Goal: Complete application form

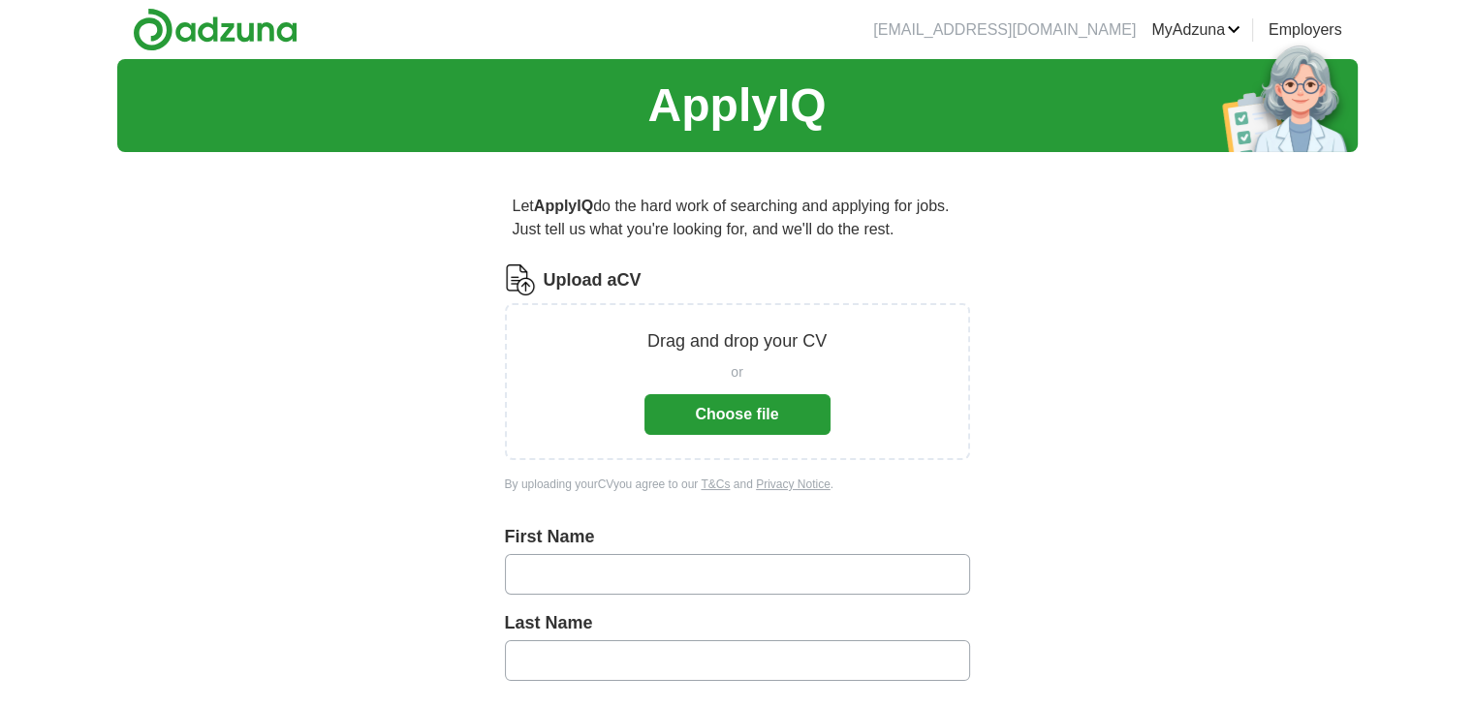
click at [715, 422] on button "Choose file" at bounding box center [737, 414] width 186 height 41
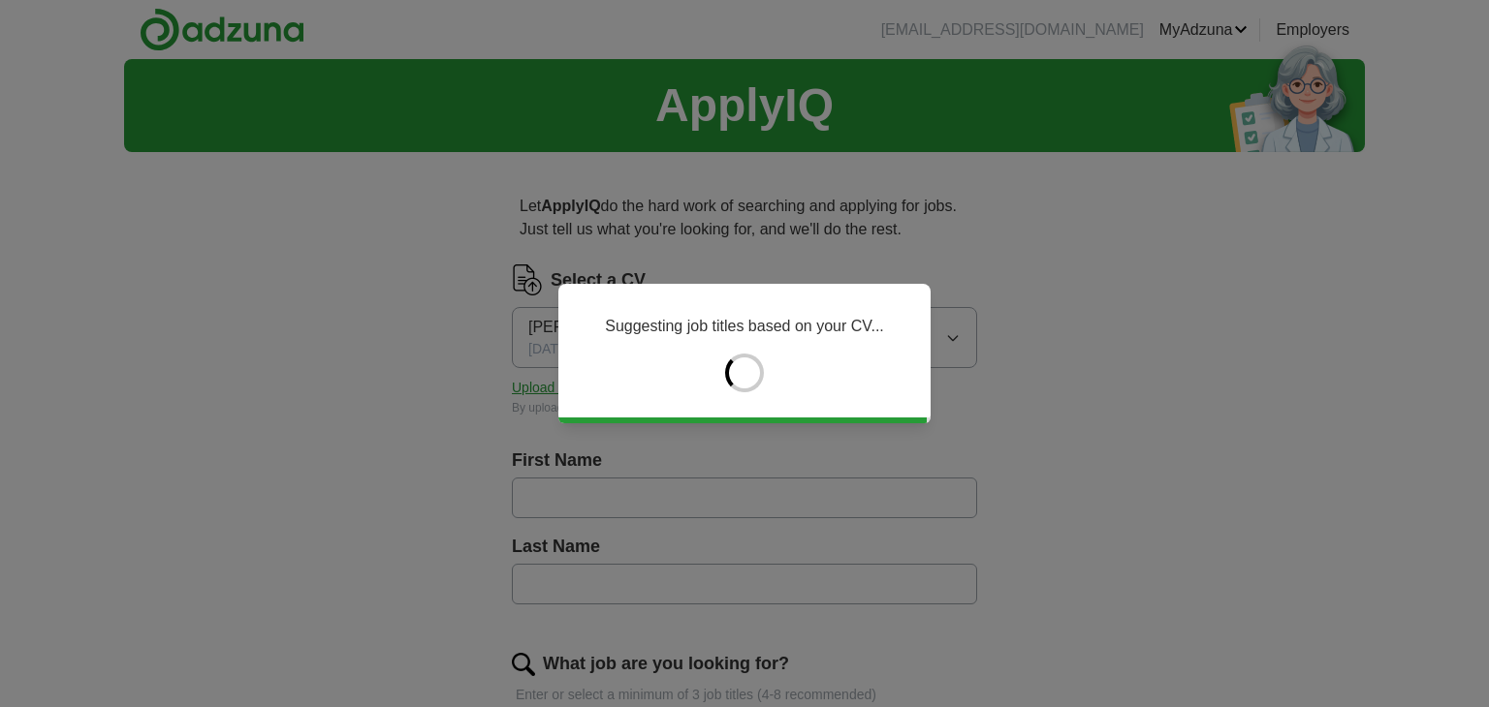
type input "*****"
type input "********"
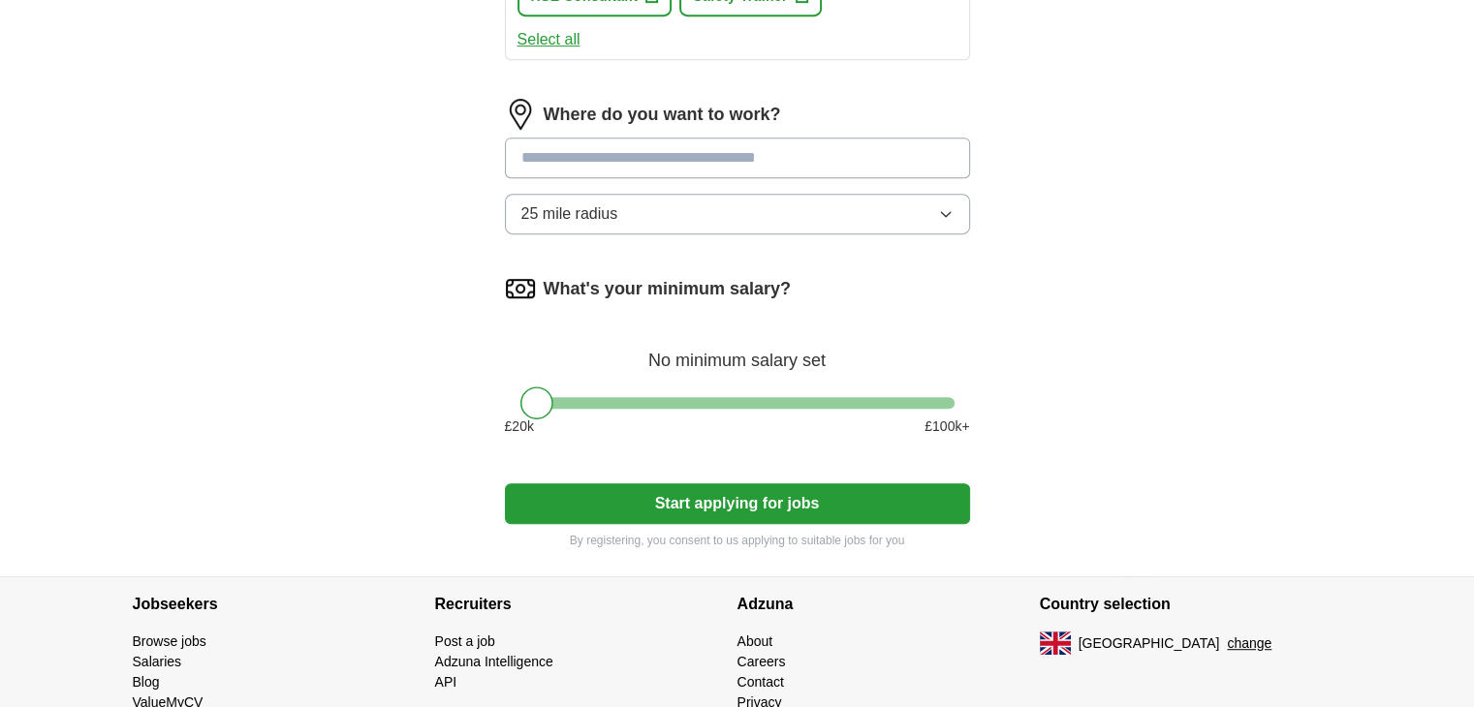
scroll to position [945, 0]
click at [724, 494] on button "Start applying for jobs" at bounding box center [737, 503] width 465 height 41
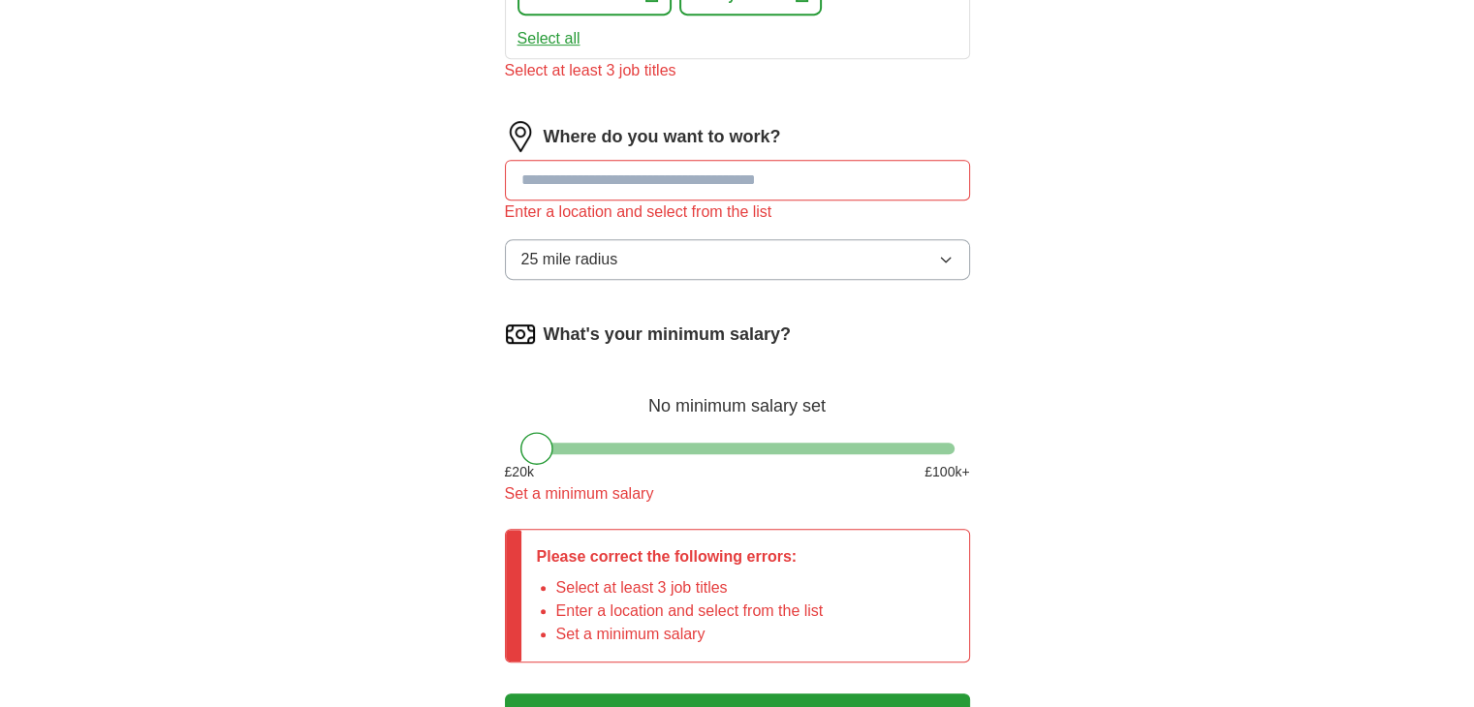
click at [662, 185] on input at bounding box center [737, 180] width 465 height 41
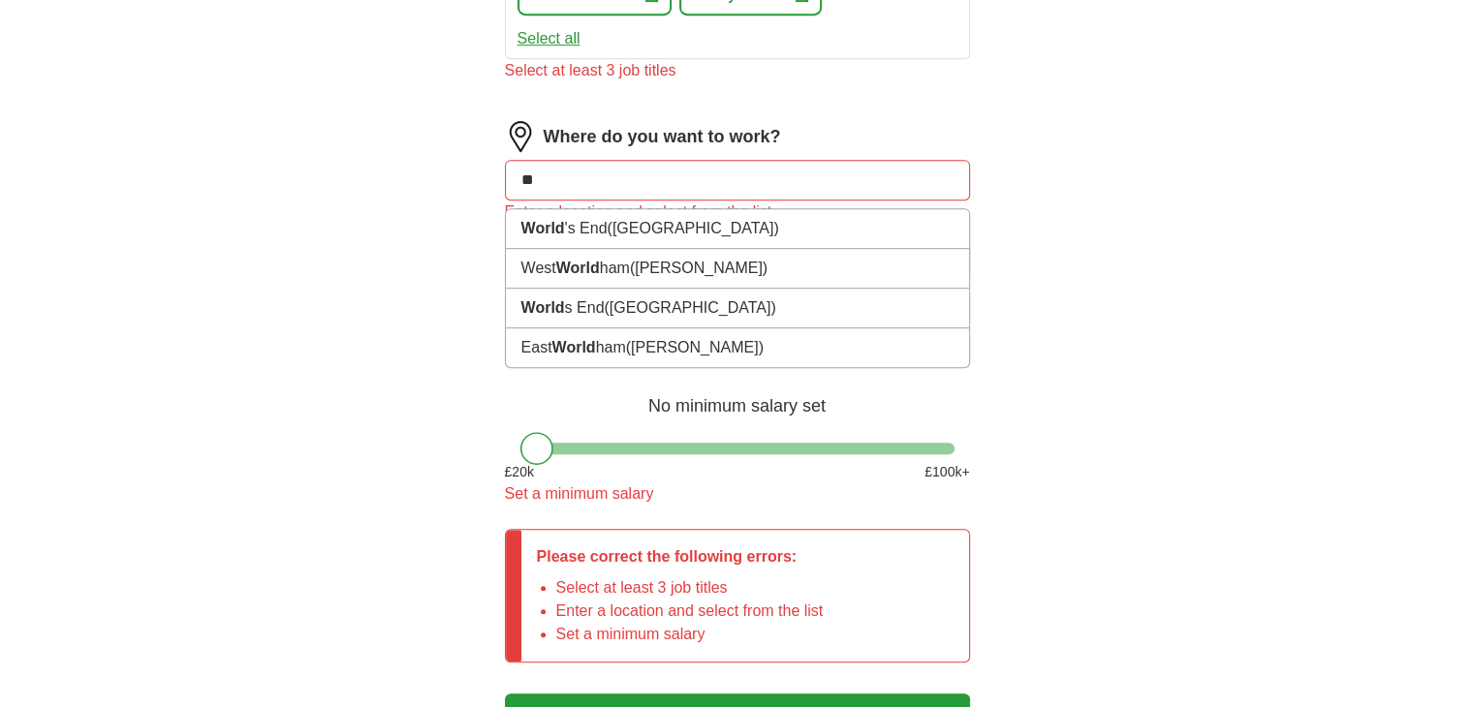
type input "*"
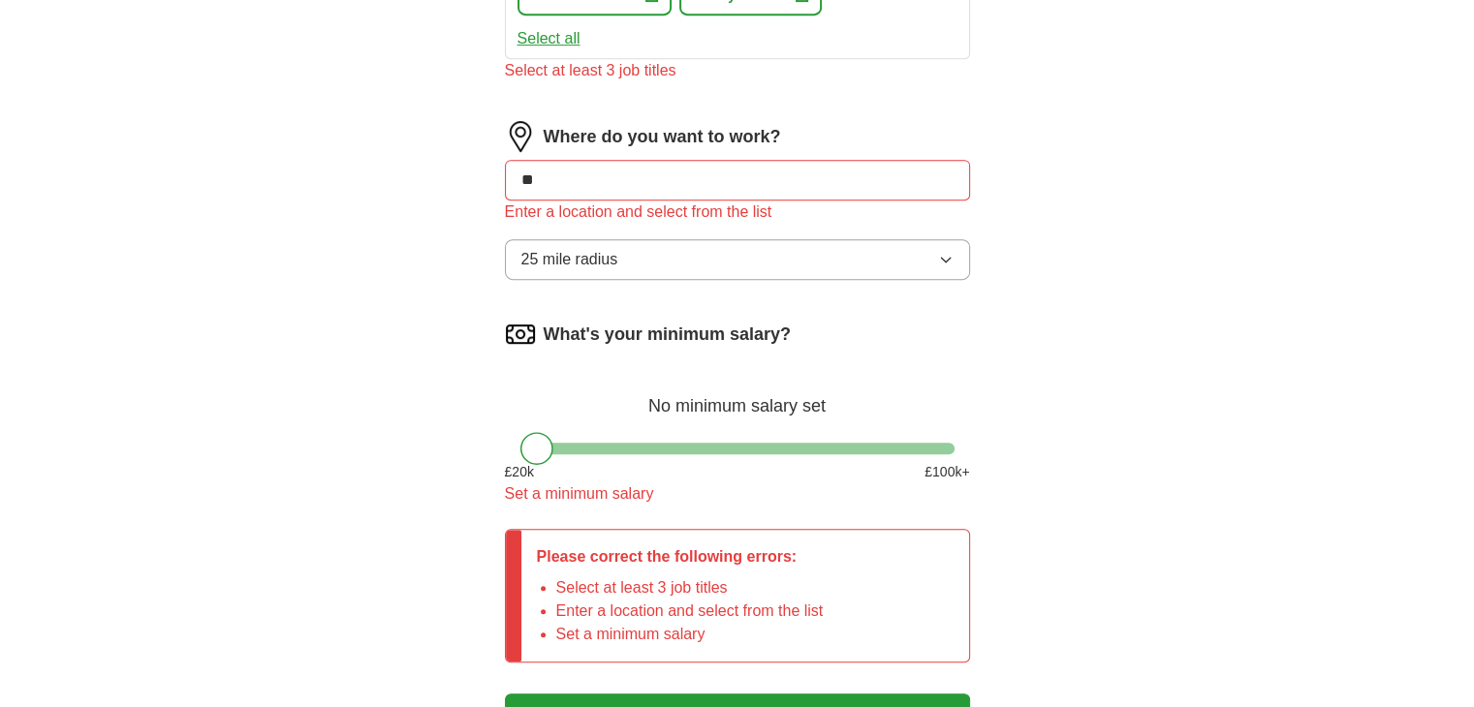
type input "*"
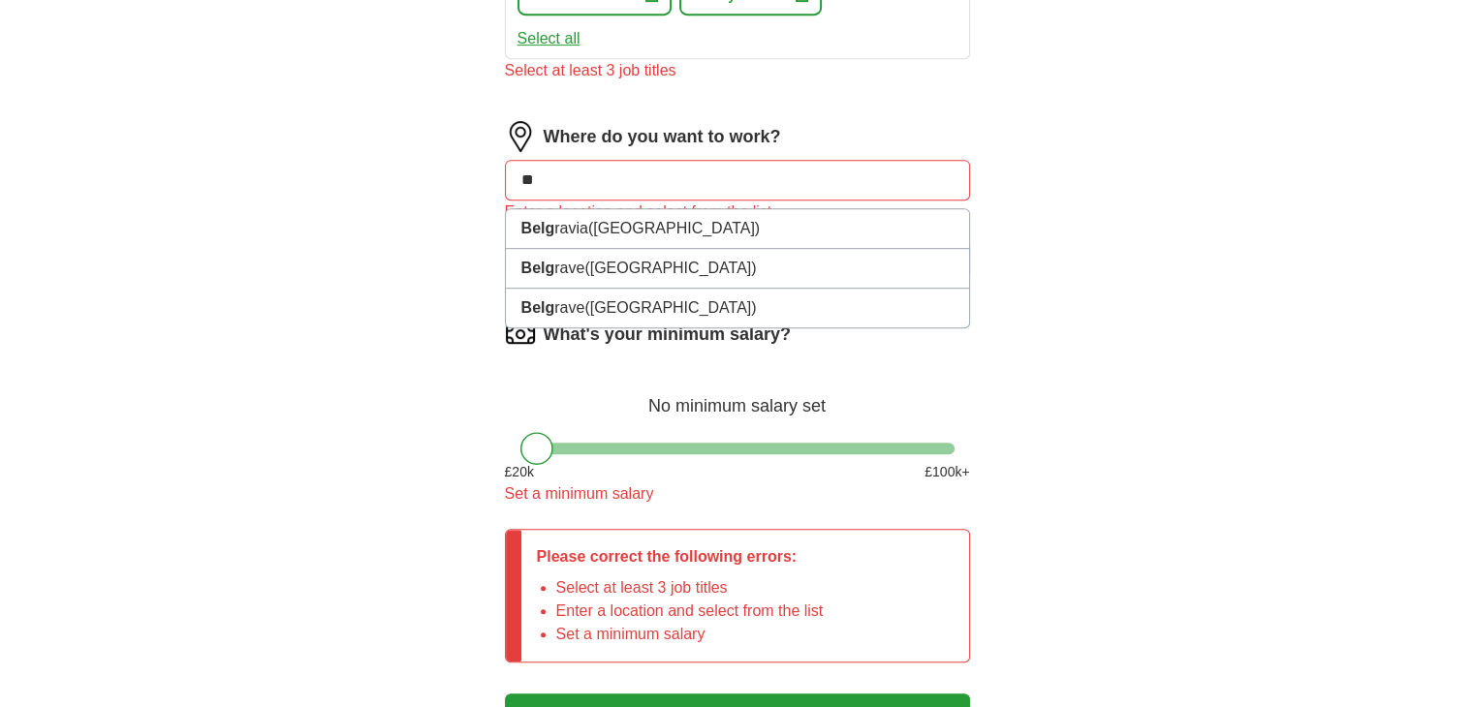
type input "*"
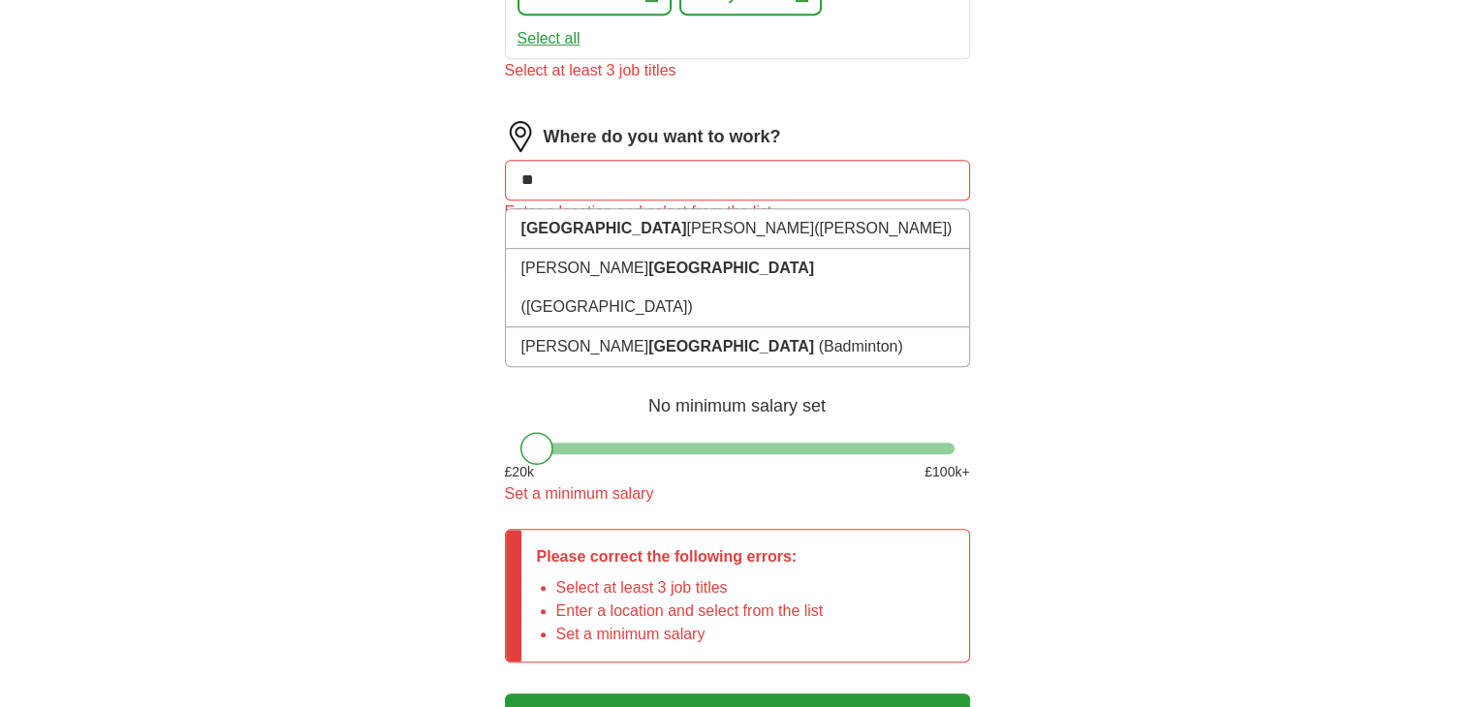
type input "*"
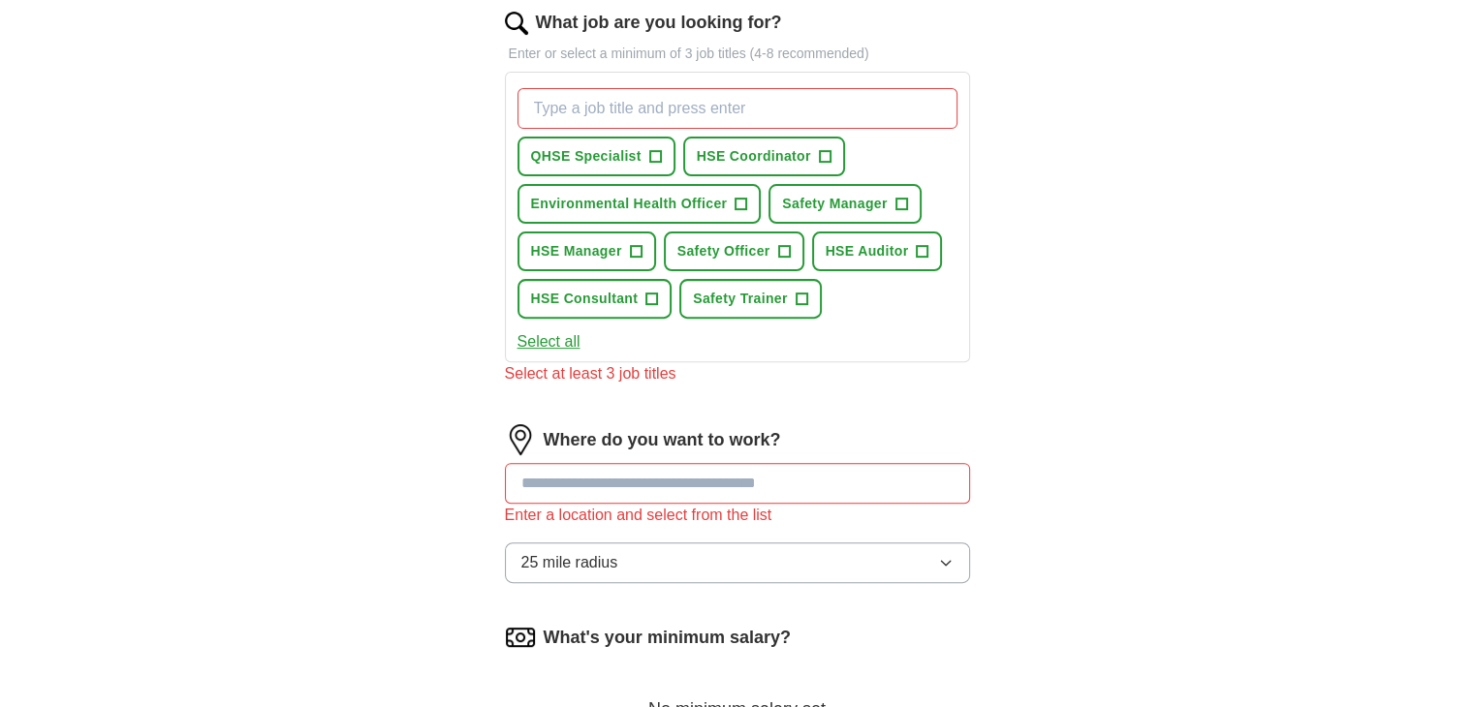
scroll to position [589, 0]
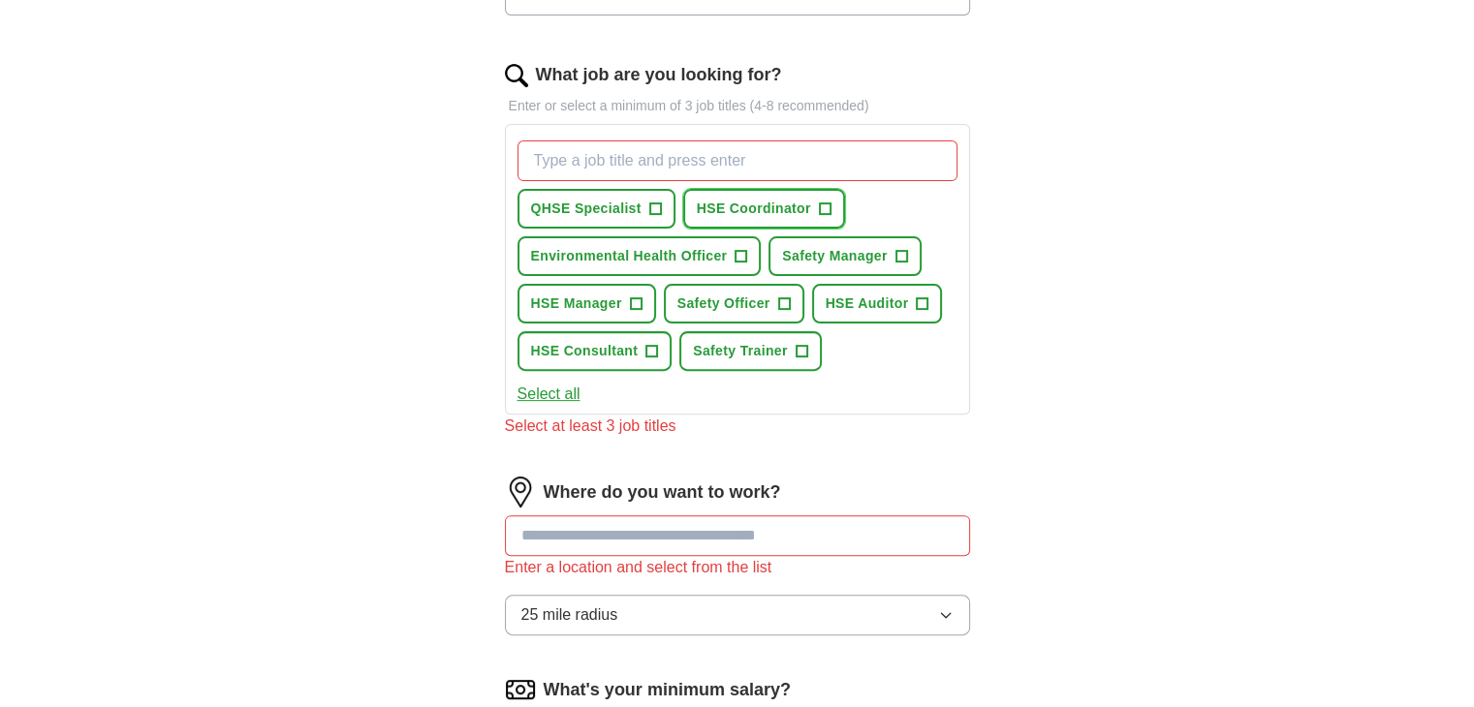
click at [760, 218] on button "HSE Coordinator +" at bounding box center [764, 209] width 162 height 40
click at [624, 195] on button "QHSE Specialist +" at bounding box center [597, 209] width 158 height 40
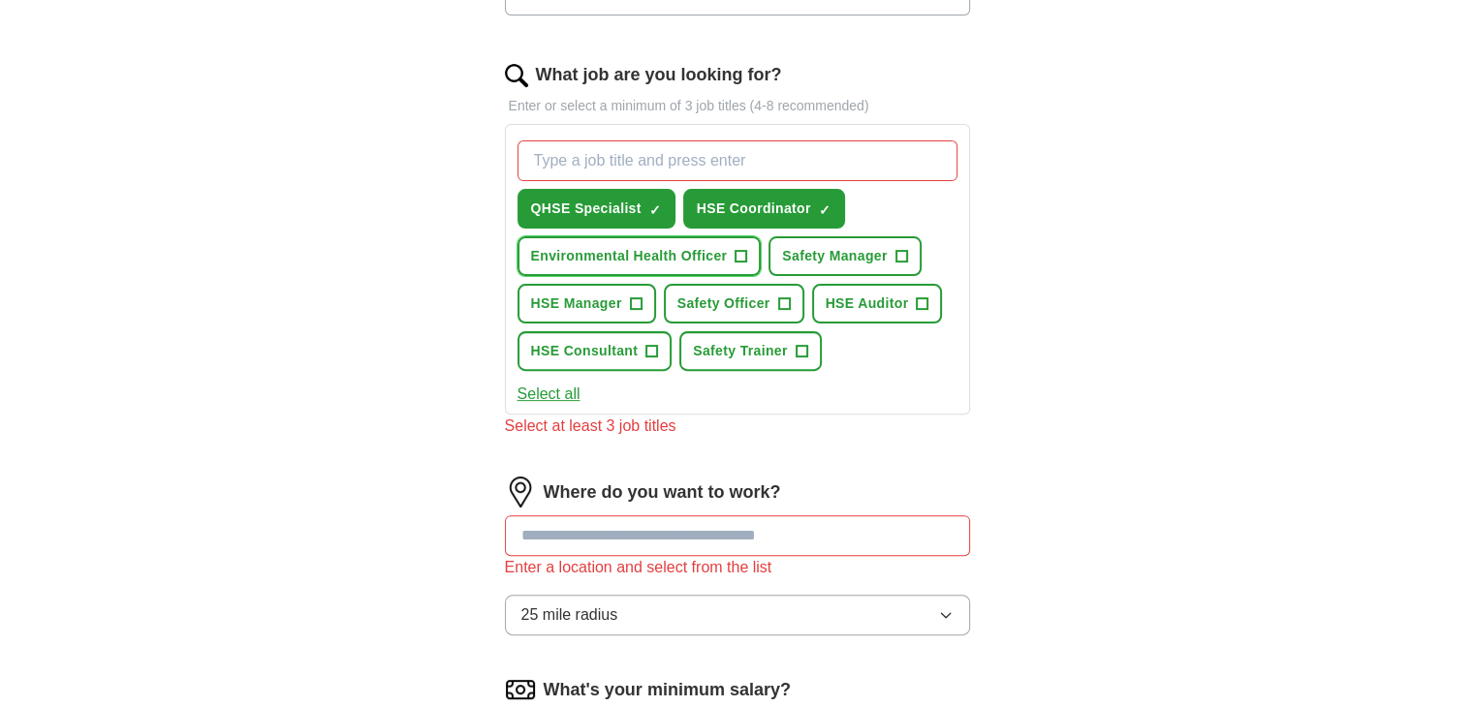
click at [707, 257] on span "Environmental Health Officer" at bounding box center [629, 256] width 197 height 20
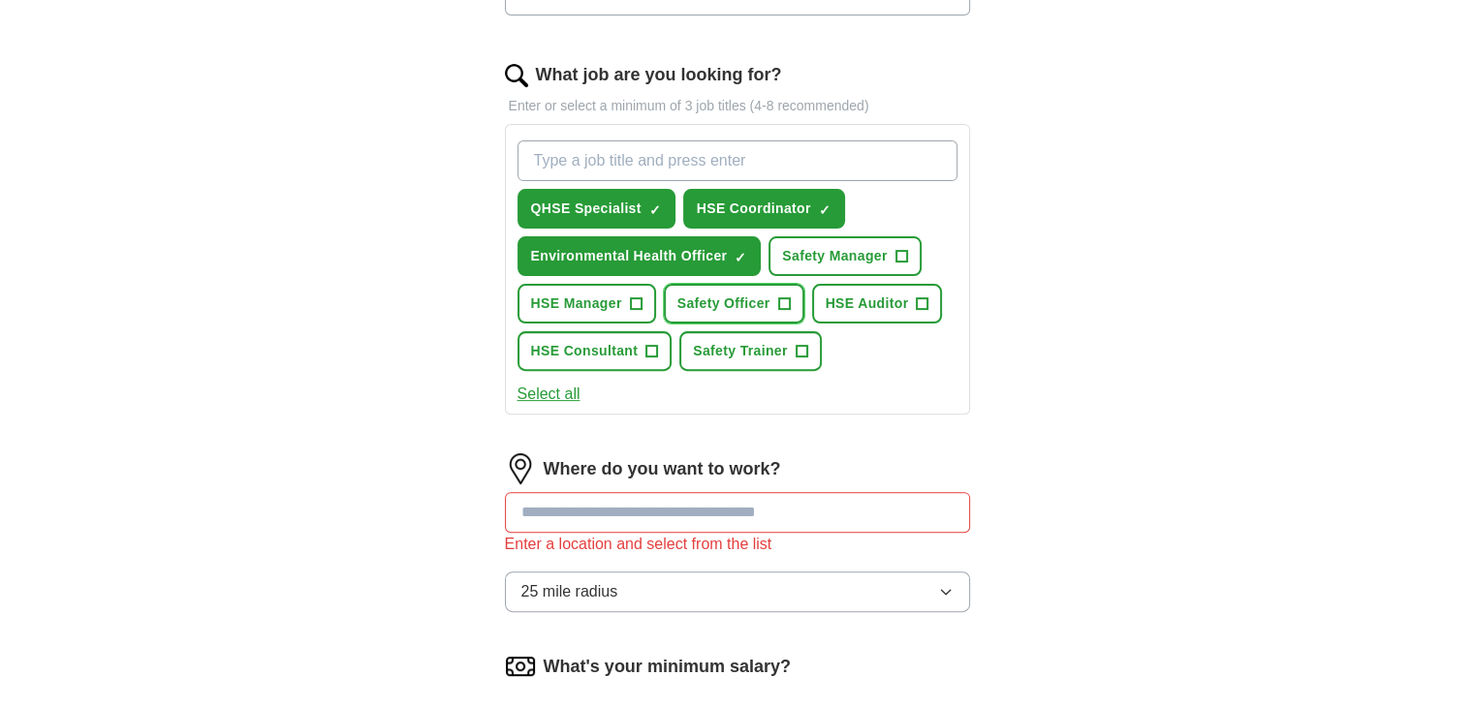
click at [742, 296] on span "Safety Officer" at bounding box center [723, 304] width 93 height 20
click at [605, 342] on span "HSE Consultant" at bounding box center [585, 351] width 108 height 20
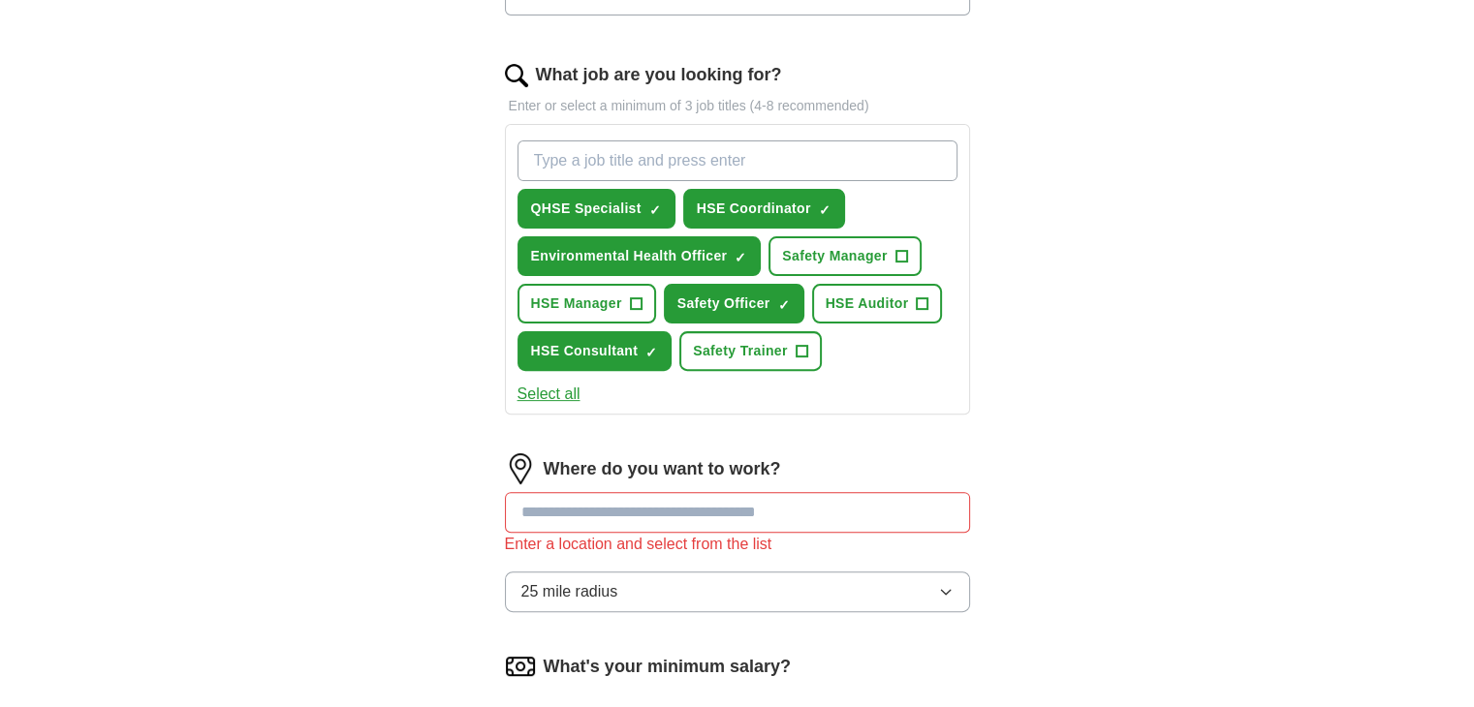
click at [714, 495] on input at bounding box center [737, 512] width 465 height 41
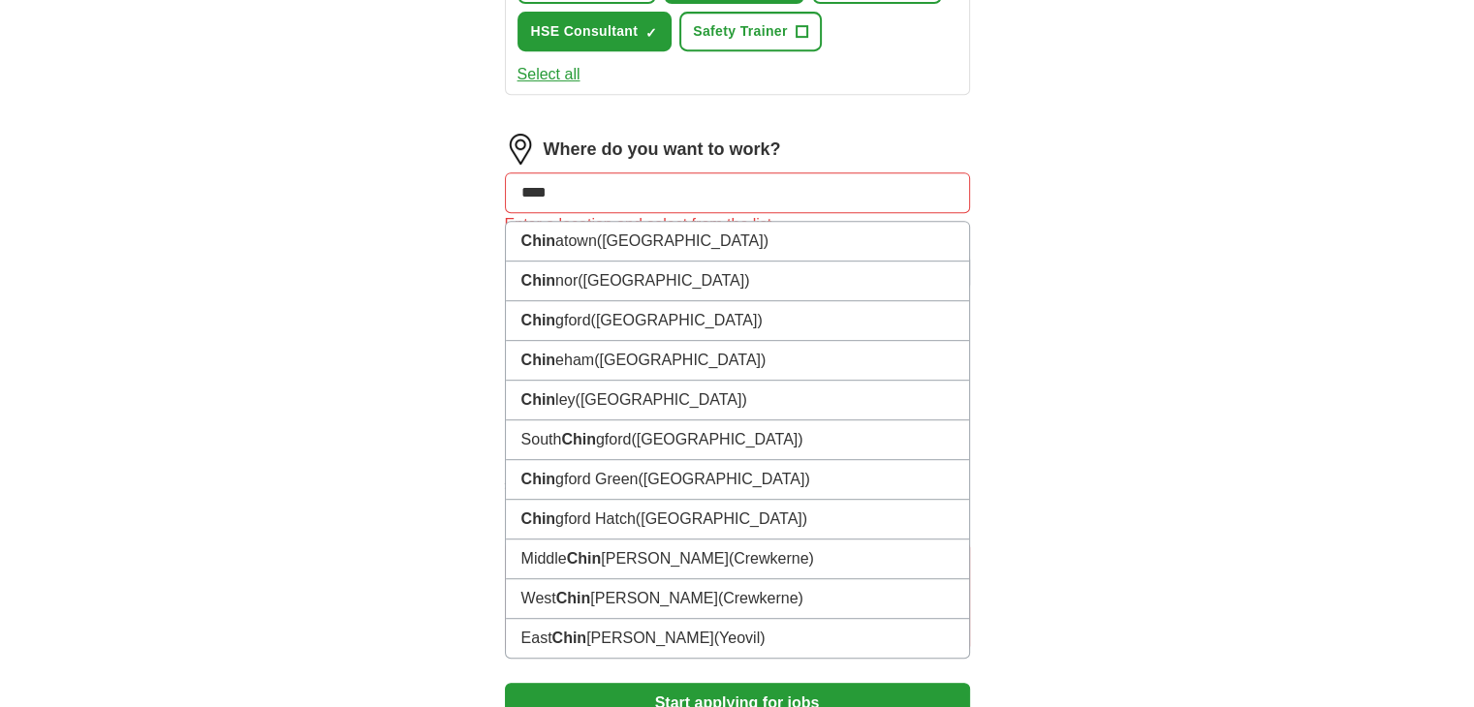
scroll to position [910, 0]
type input "*"
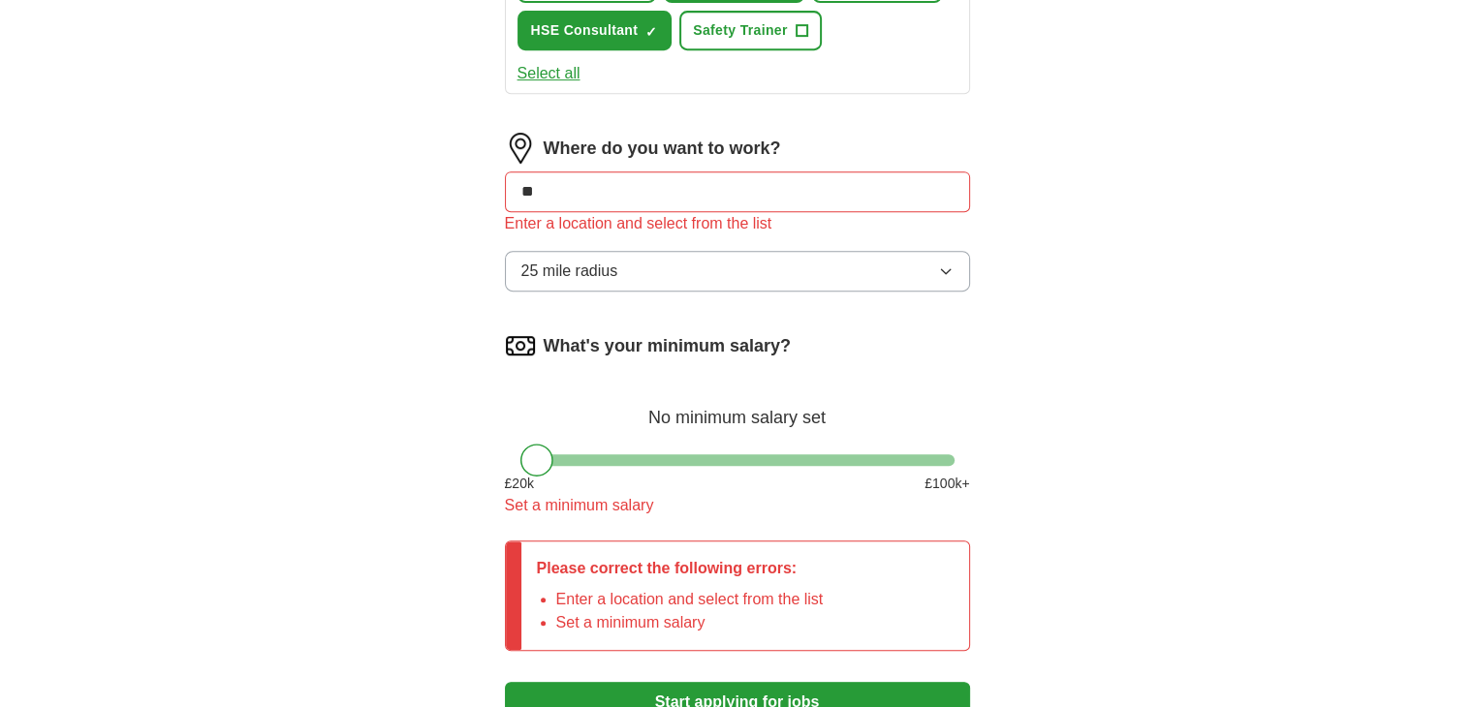
type input "*"
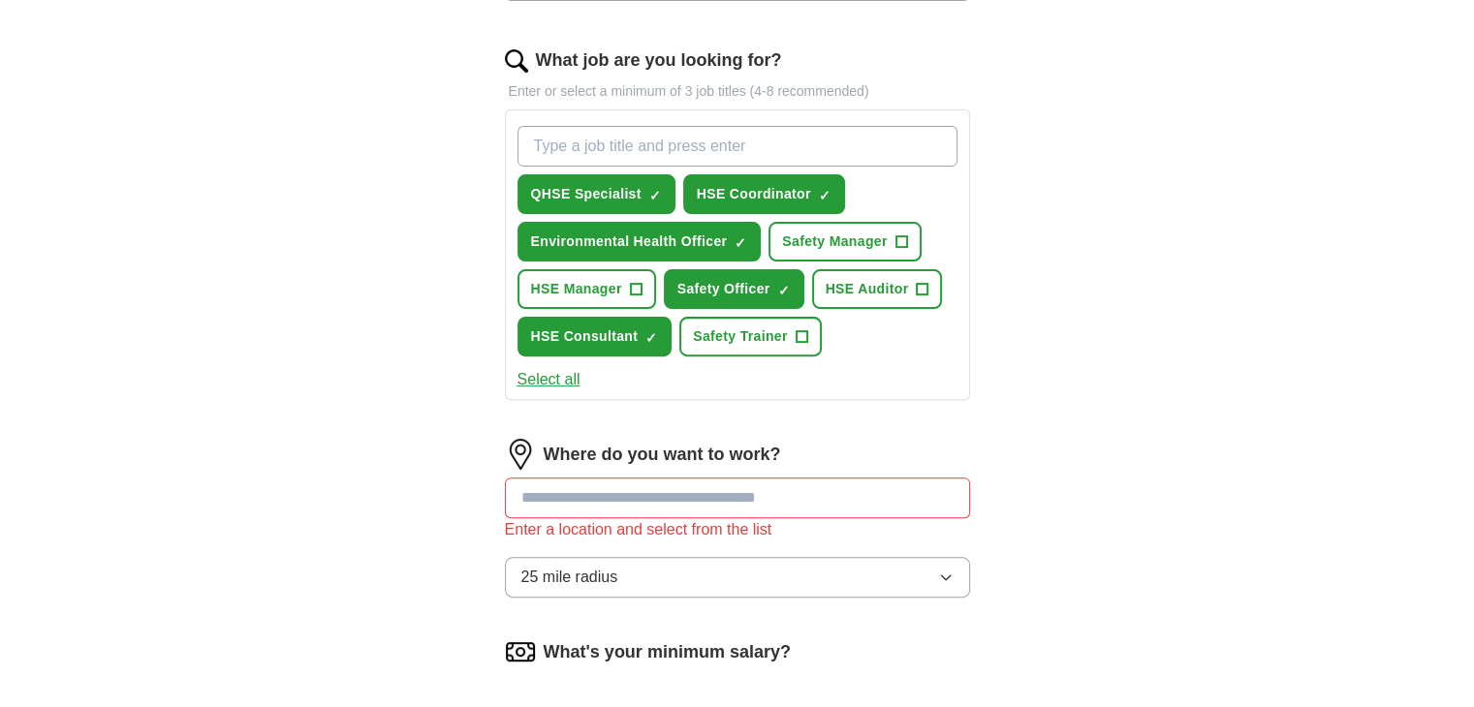
scroll to position [605, 0]
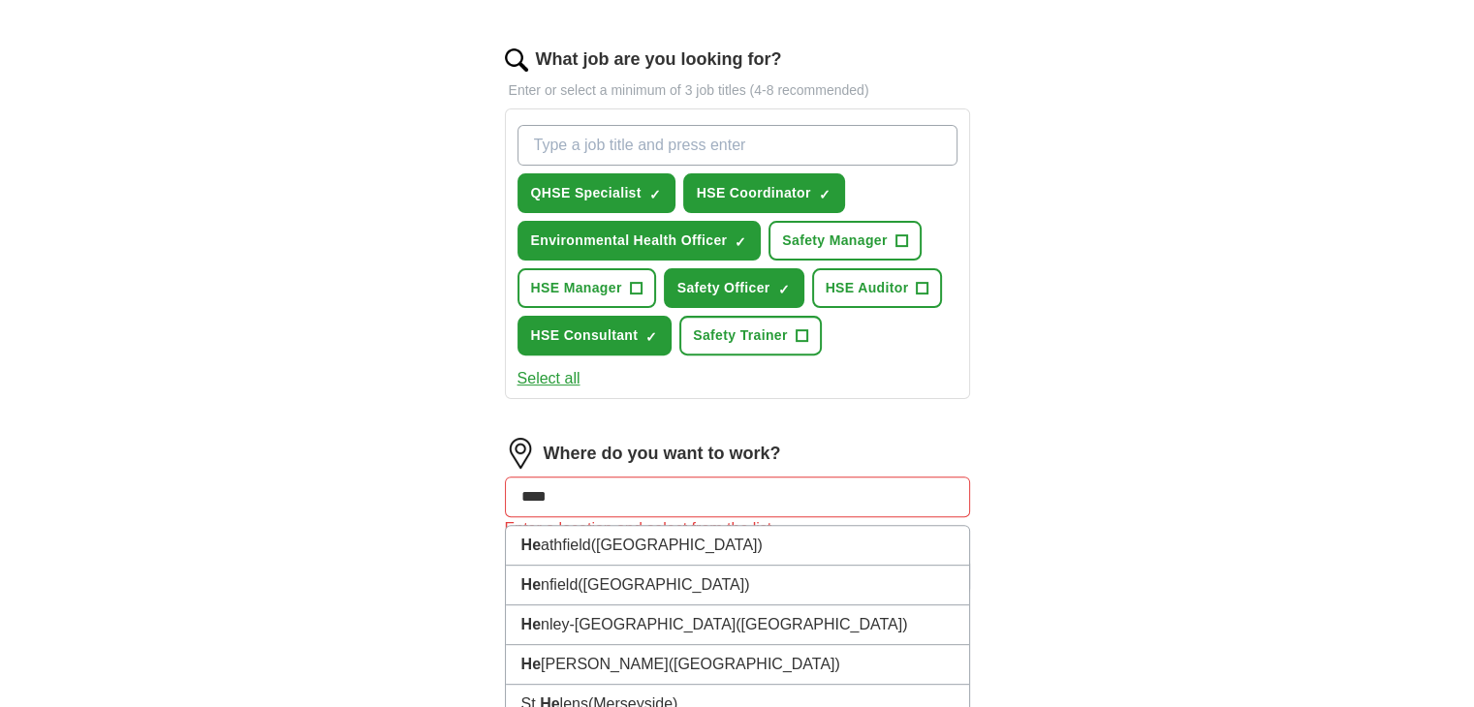
type input "*****"
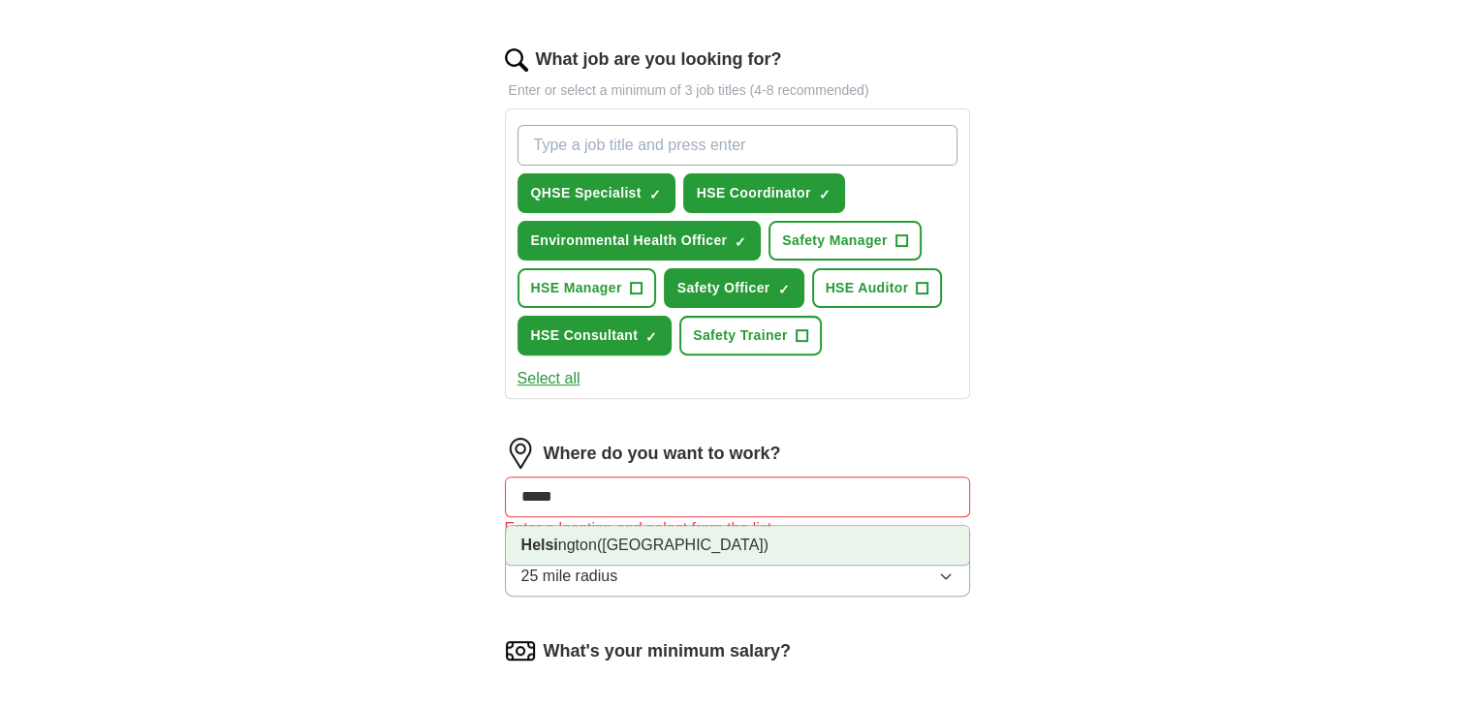
click at [634, 551] on li "[PERSON_NAME] ([GEOGRAPHIC_DATA])" at bounding box center [737, 545] width 463 height 39
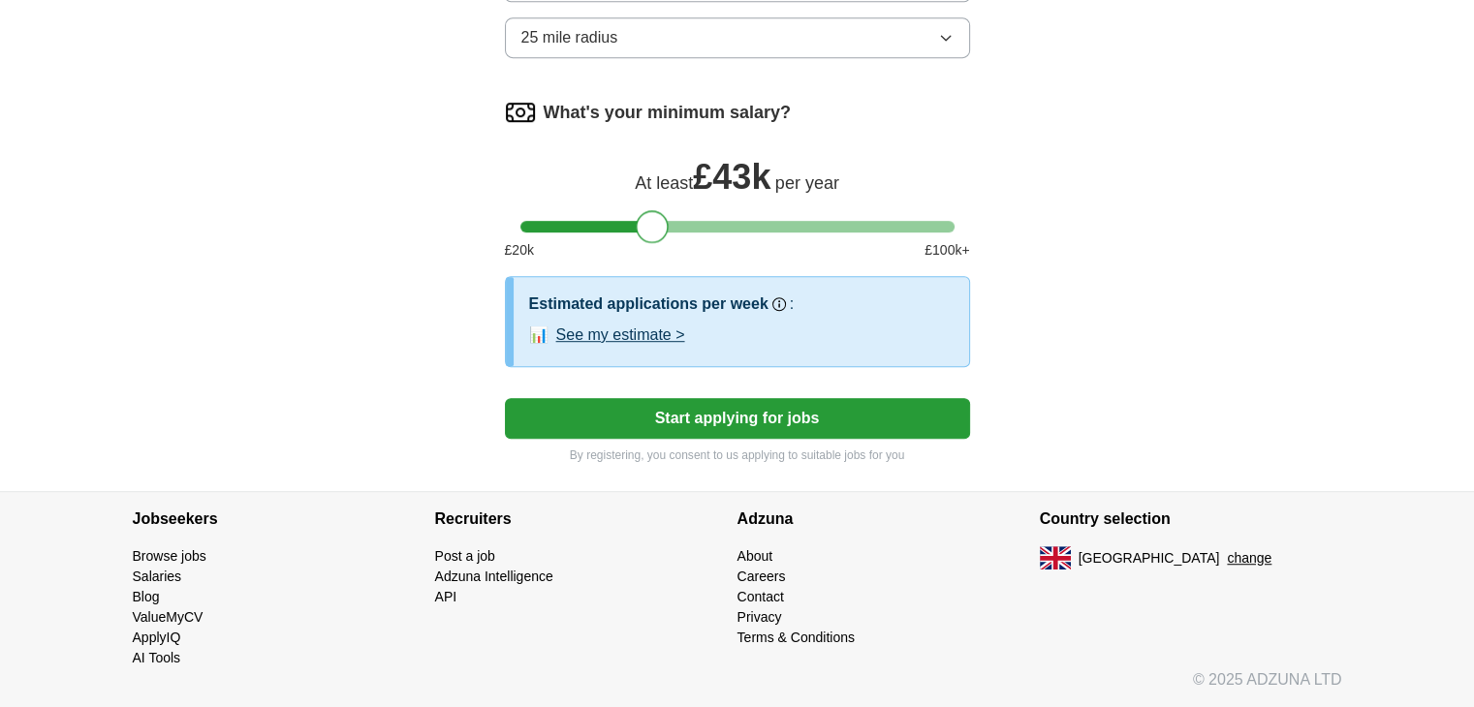
scroll to position [1129, 0]
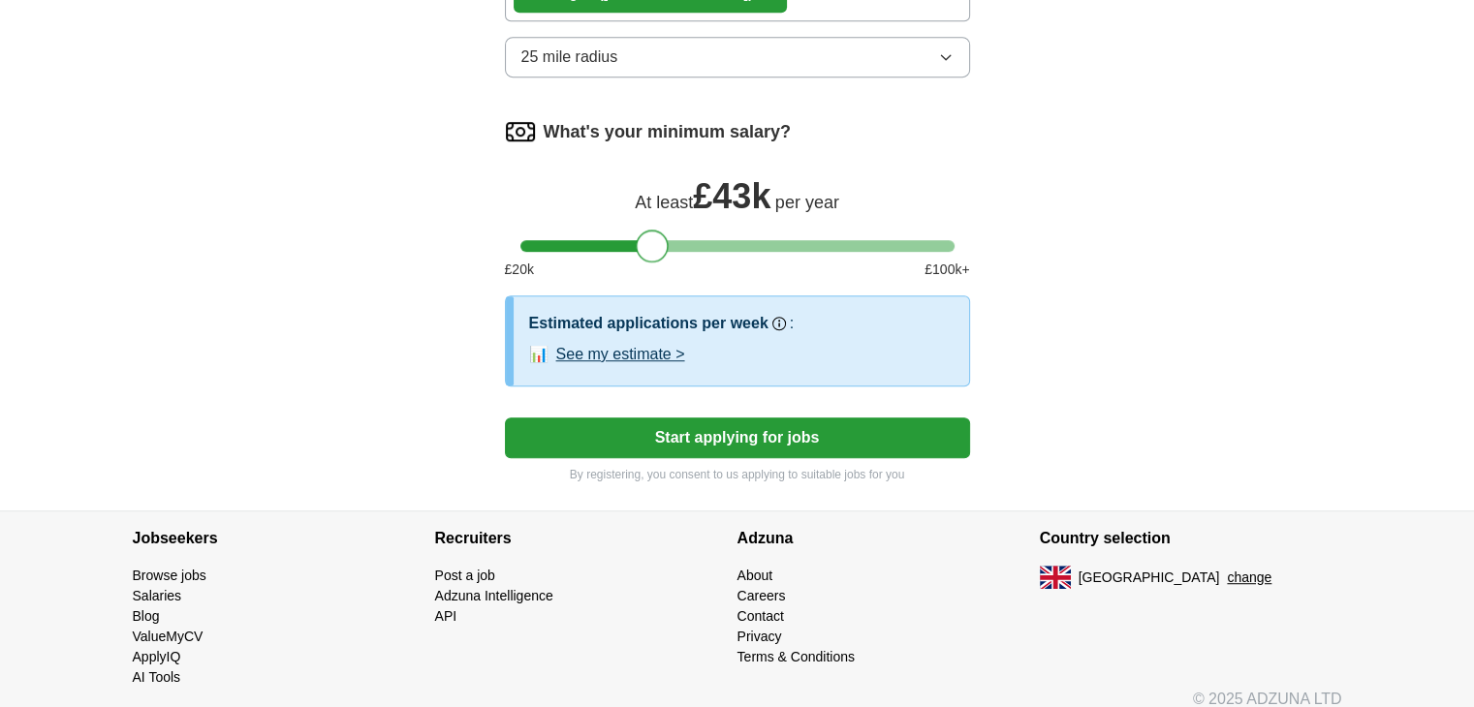
click at [649, 204] on div "What's your minimum salary? At least £ 43k per year £ 20 k £ 100 k+" at bounding box center [737, 205] width 465 height 179
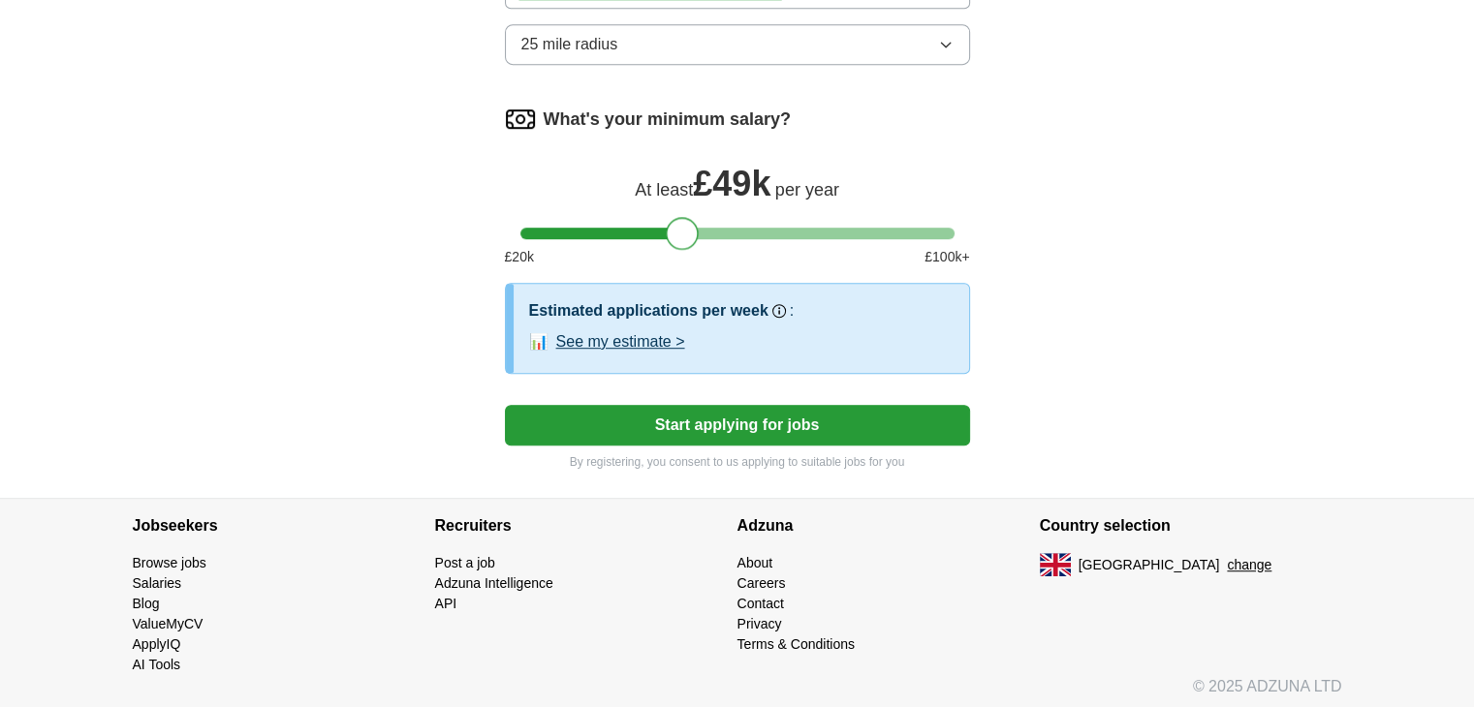
click at [682, 228] on div at bounding box center [737, 234] width 434 height 12
click at [673, 228] on div at bounding box center [682, 233] width 33 height 33
click at [670, 228] on div at bounding box center [682, 233] width 33 height 33
click at [666, 228] on div at bounding box center [682, 233] width 33 height 33
click at [779, 416] on button "Start applying for jobs" at bounding box center [737, 425] width 465 height 41
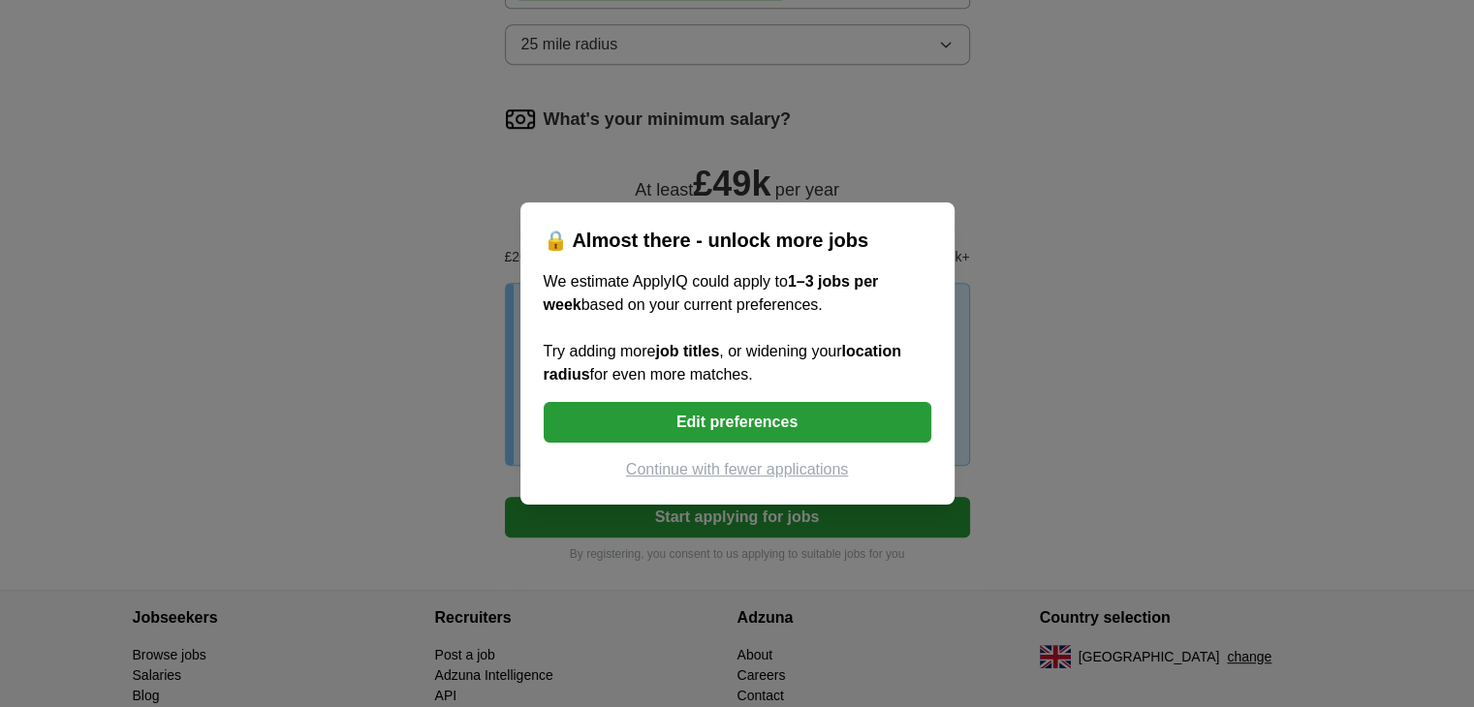
click at [651, 402] on button "Edit preferences" at bounding box center [738, 422] width 388 height 41
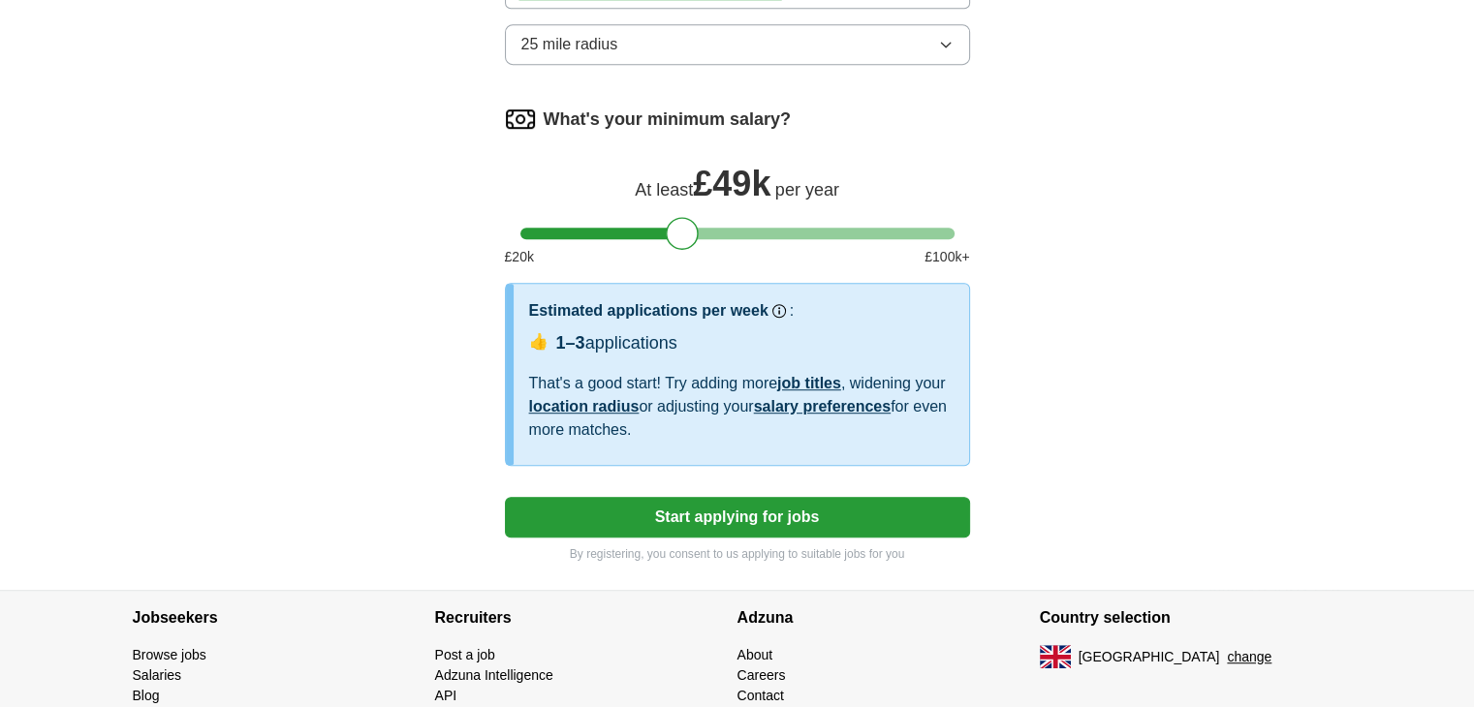
click at [728, 498] on button "Start applying for jobs" at bounding box center [737, 517] width 465 height 41
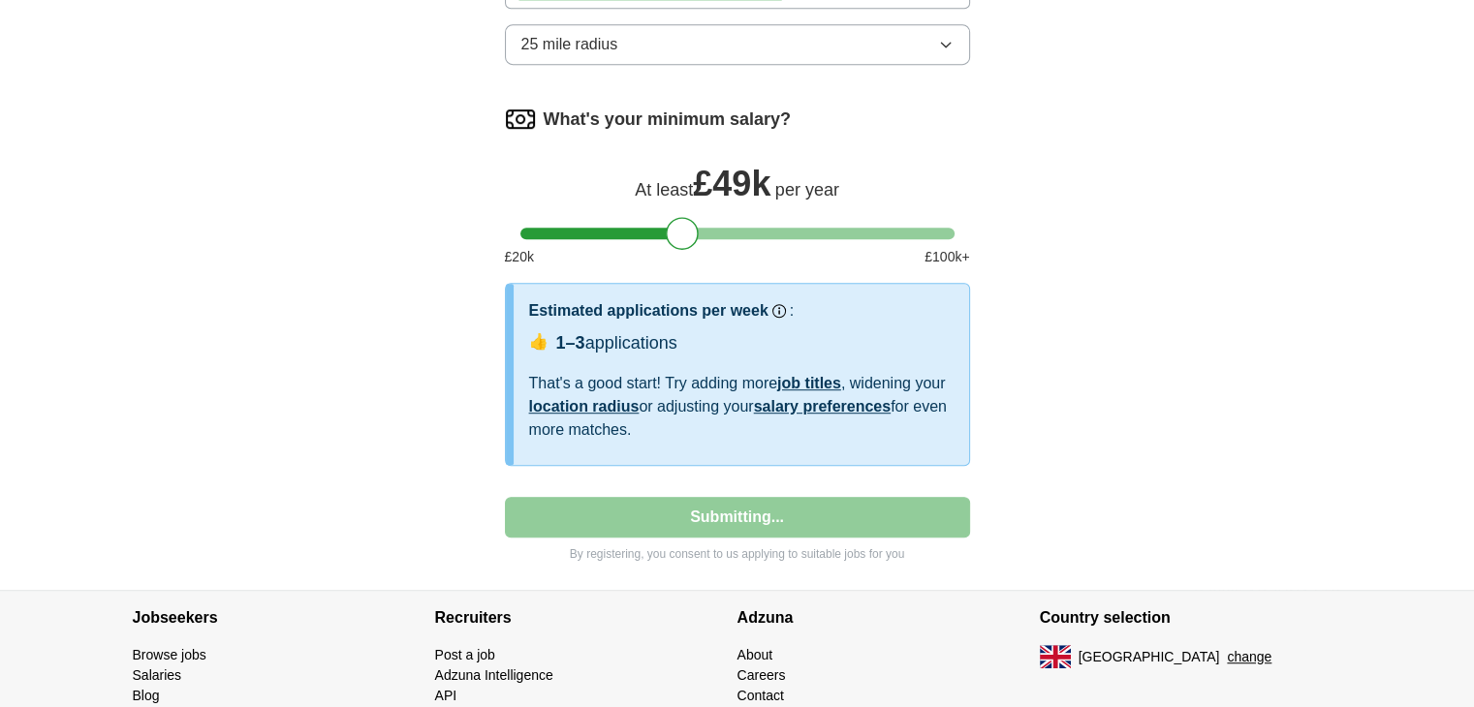
select select "**"
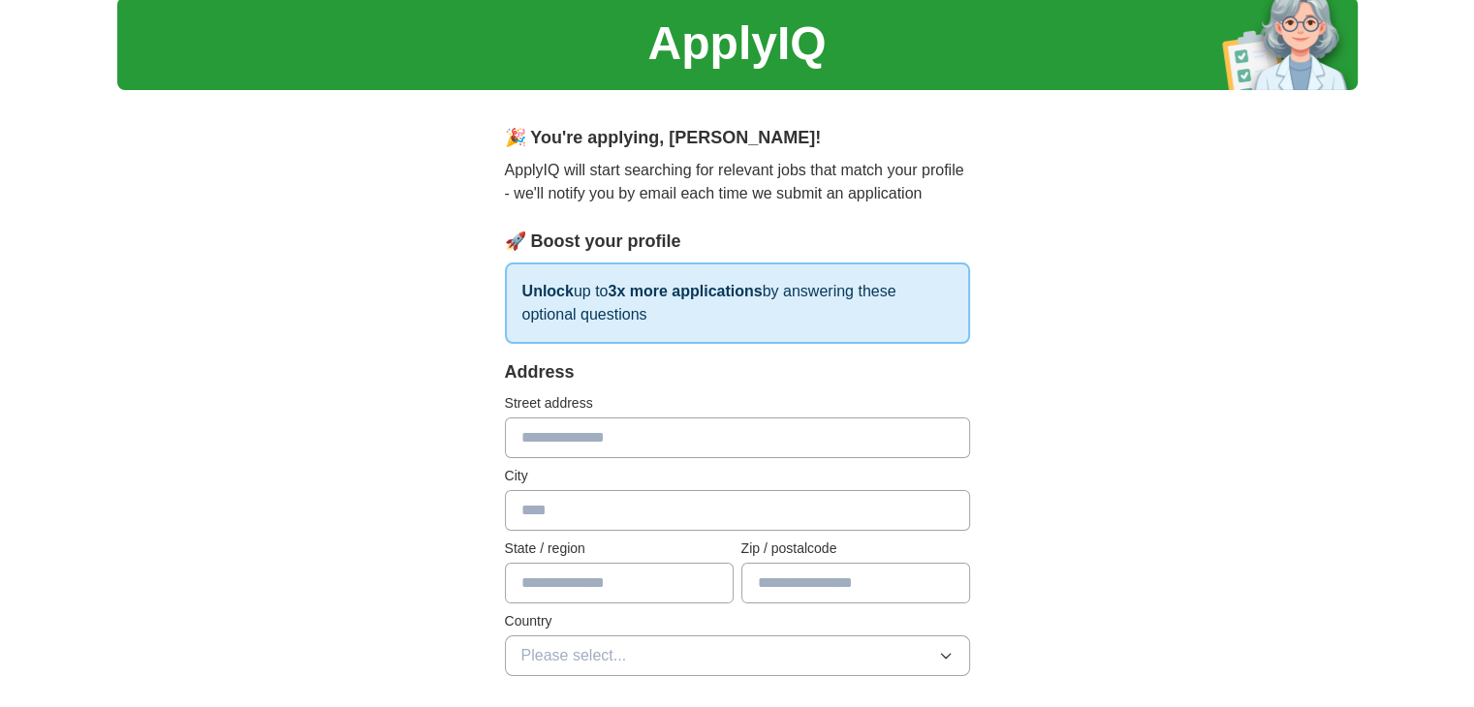
scroll to position [0, 0]
